Goal: Information Seeking & Learning: Check status

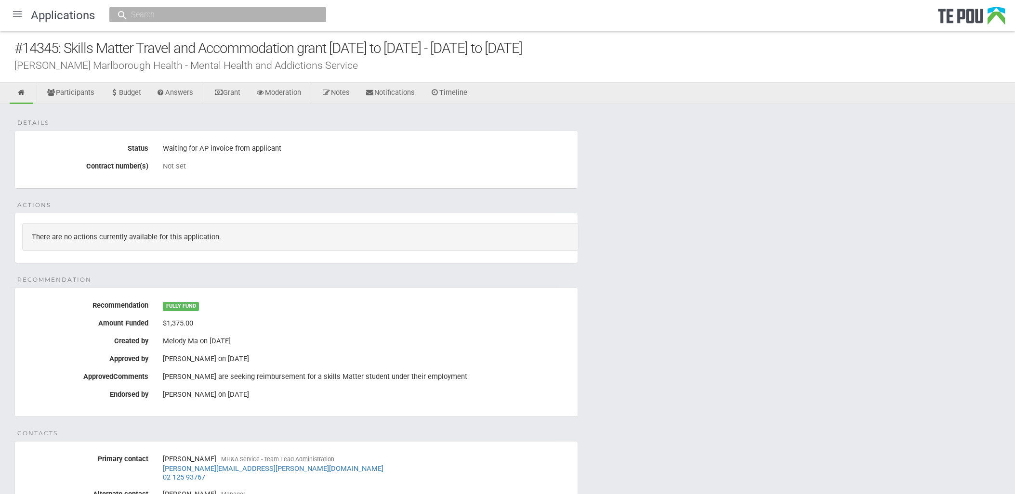
scroll to position [199, 0]
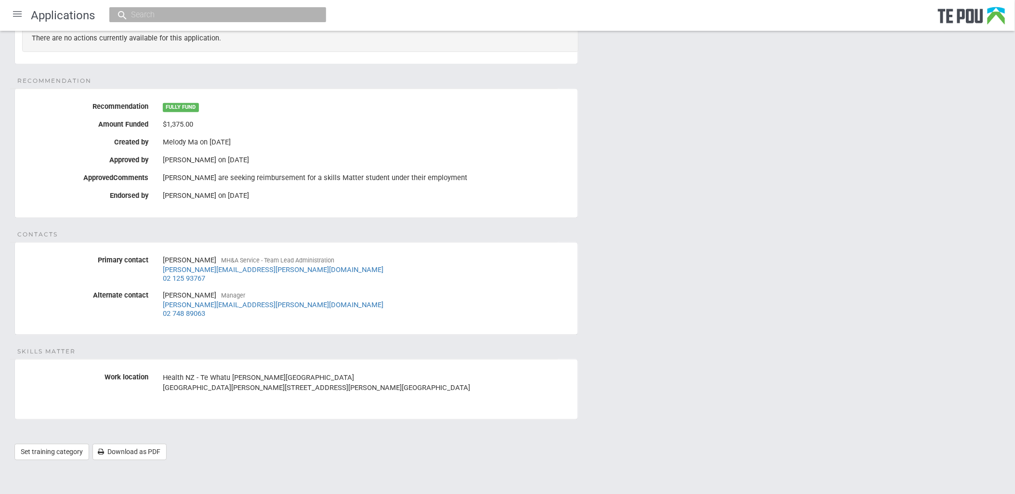
click at [244, 13] on input "text" at bounding box center [213, 15] width 170 height 10
paste input "Ash"
type input "Ash"
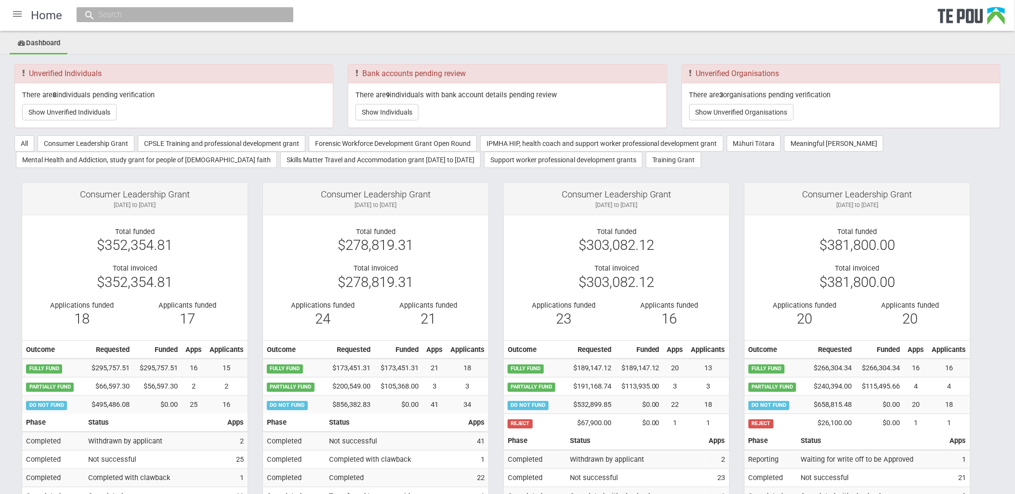
click at [209, 13] on input "text" at bounding box center [180, 15] width 170 height 10
paste input "Ash"
type input "Ash luk"
click at [152, 36] on li "Ash Luk a ash.luka@icloud.com" at bounding box center [185, 44] width 217 height 17
click at [171, 17] on input "Ash luk" at bounding box center [180, 15] width 170 height 10
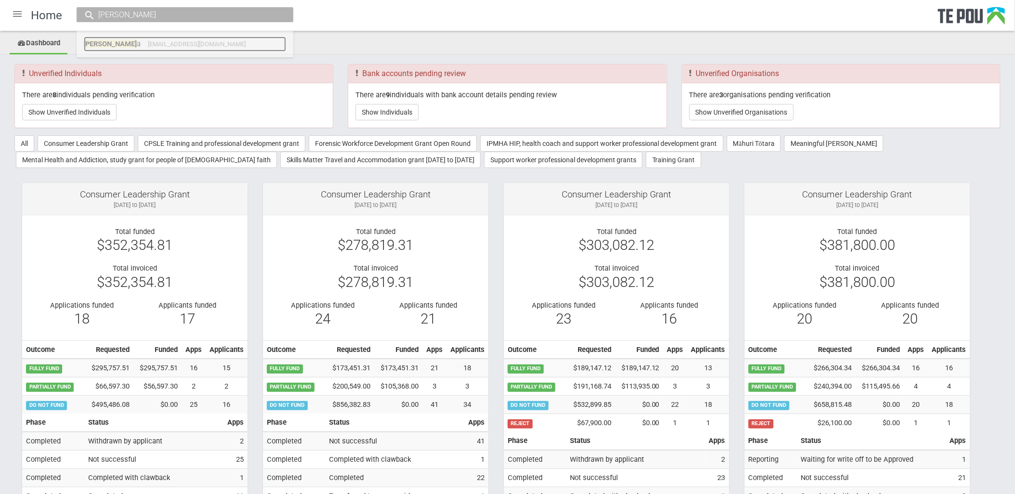
click at [98, 40] on span "Ash Luk" at bounding box center [110, 44] width 53 height 9
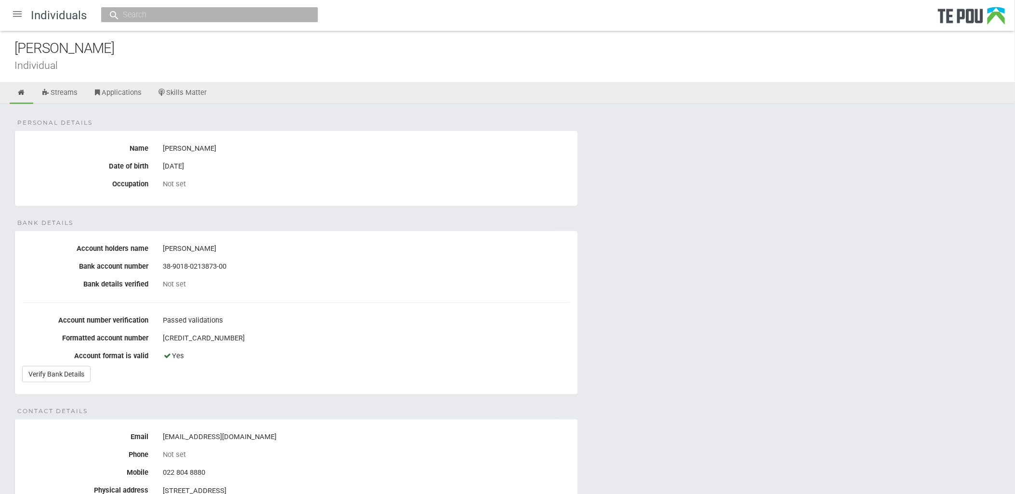
click at [224, 286] on div "Not set" at bounding box center [367, 284] width 408 height 9
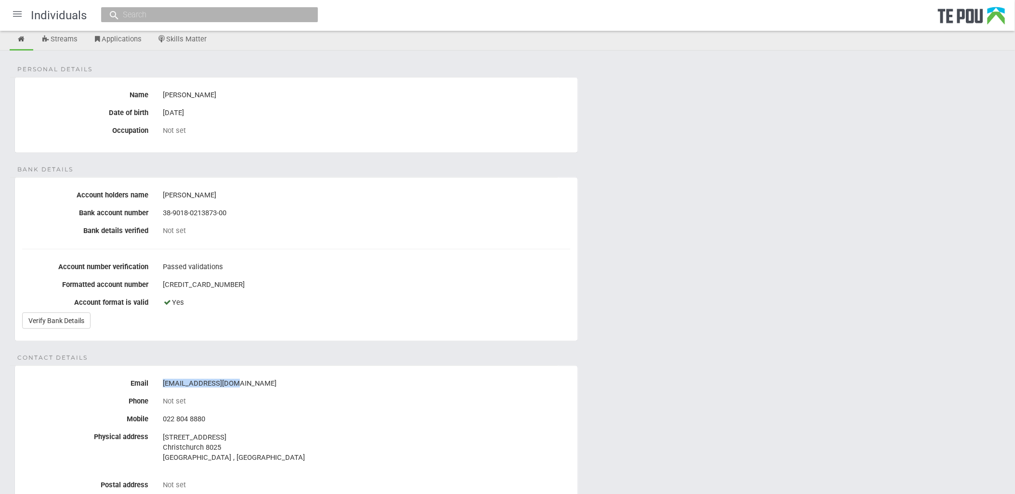
drag, startPoint x: 239, startPoint y: 386, endPoint x: 160, endPoint y: 386, distance: 78.1
click at [160, 386] on div "ash.luka@icloud.com" at bounding box center [367, 384] width 422 height 16
copy div "ash.luka@icloud.com"
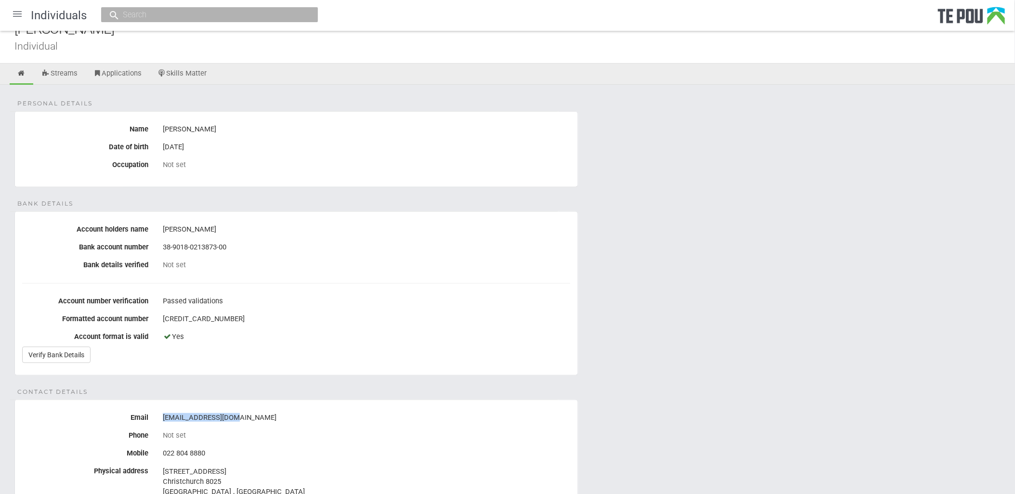
scroll to position [0, 0]
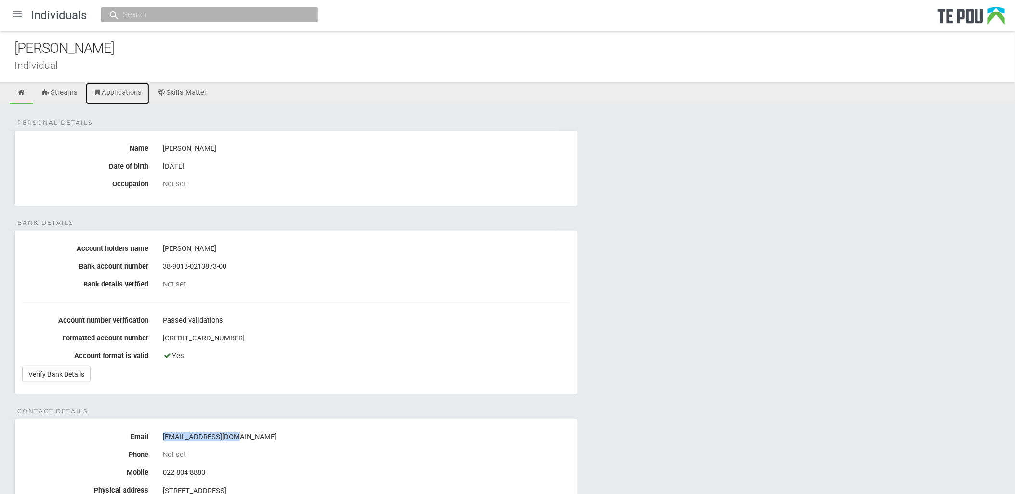
click at [138, 88] on link "Applications" at bounding box center [118, 93] width 64 height 21
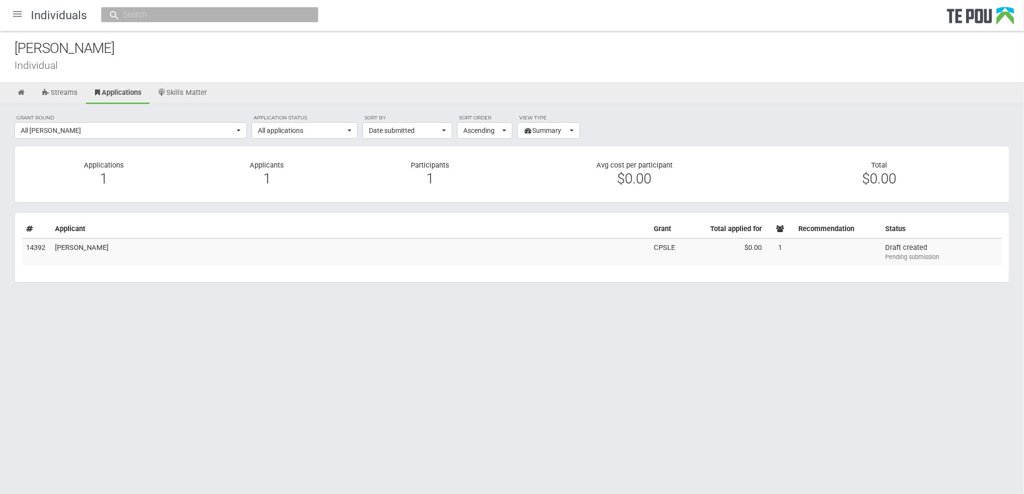
click at [927, 257] on div "Pending submission" at bounding box center [941, 257] width 113 height 9
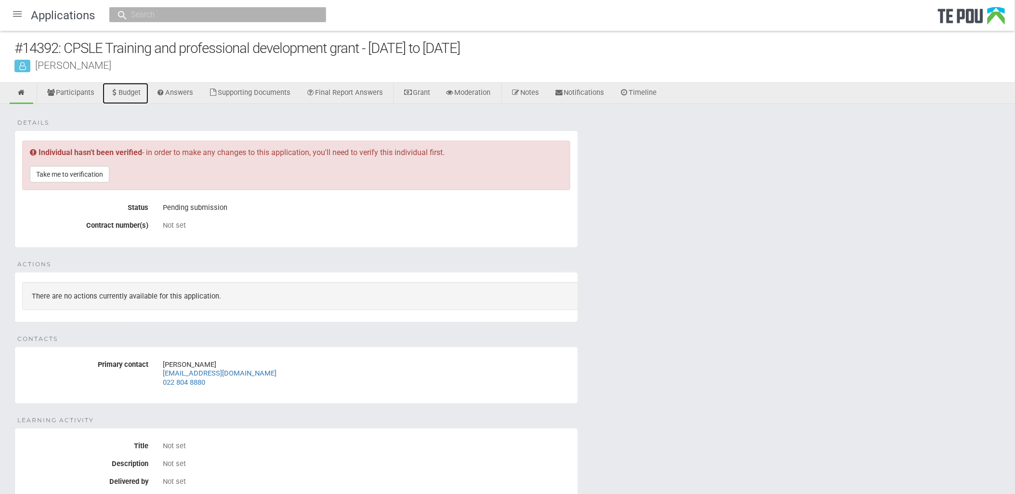
click at [134, 92] on link "Budget" at bounding box center [126, 93] width 46 height 21
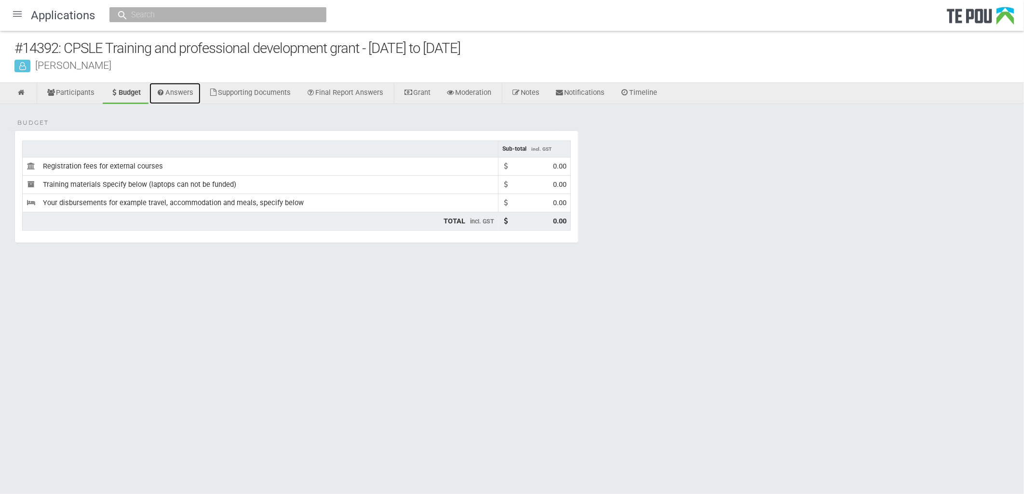
click at [188, 91] on link "Answers" at bounding box center [175, 93] width 52 height 21
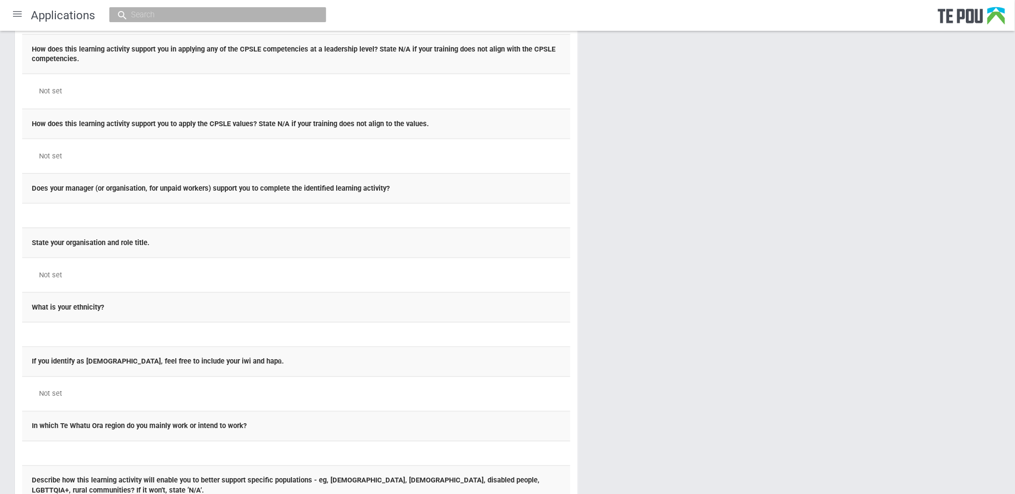
scroll to position [513, 0]
